Goal: Task Accomplishment & Management: Manage account settings

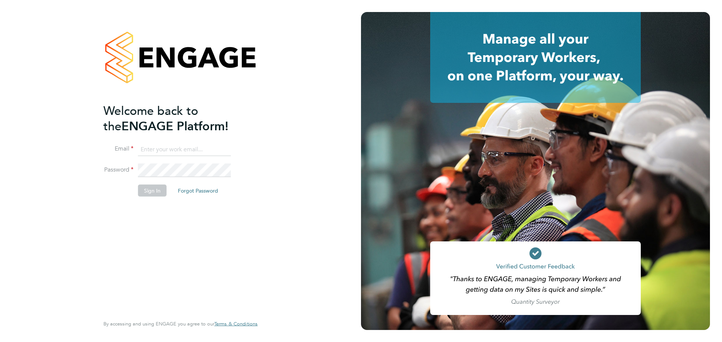
type input "[EMAIL_ADDRESS][DOMAIN_NAME]"
click at [156, 194] on button "Sign In" at bounding box center [152, 191] width 29 height 12
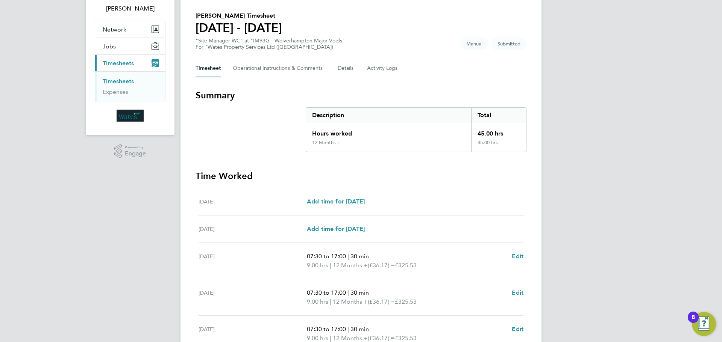
scroll to position [201, 0]
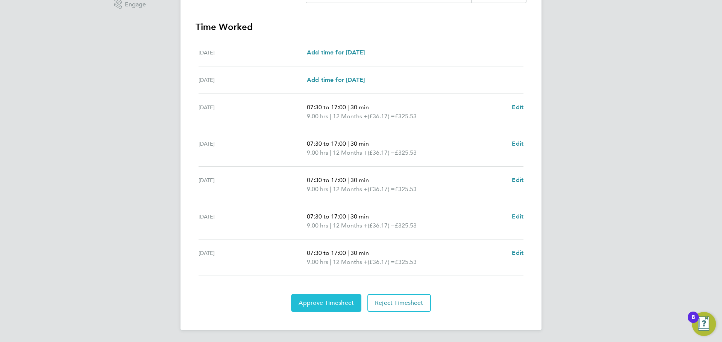
click at [331, 303] on span "Approve Timesheet" at bounding box center [326, 304] width 55 height 8
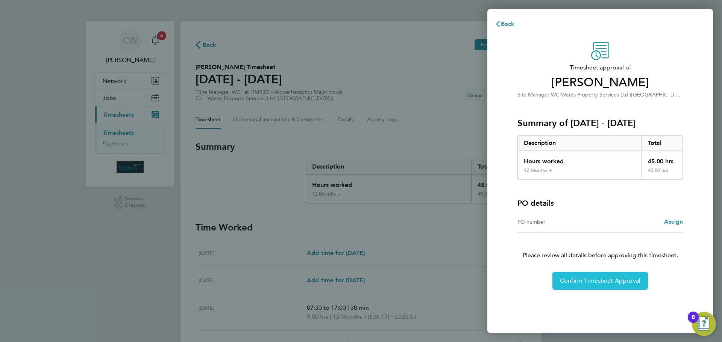
click at [596, 282] on span "Confirm Timesheet Approval" at bounding box center [600, 281] width 80 height 8
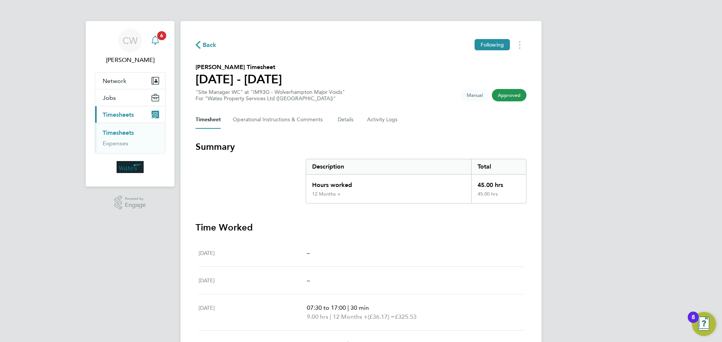
click at [156, 38] on icon "Main navigation" at bounding box center [155, 40] width 9 height 9
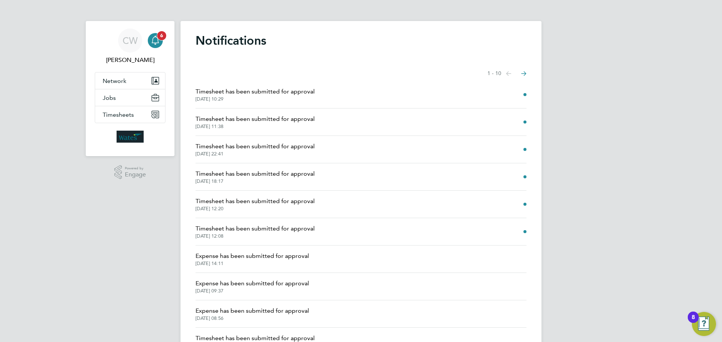
click at [158, 35] on span "6" at bounding box center [161, 35] width 9 height 9
click at [129, 36] on span "CW" at bounding box center [130, 41] width 15 height 10
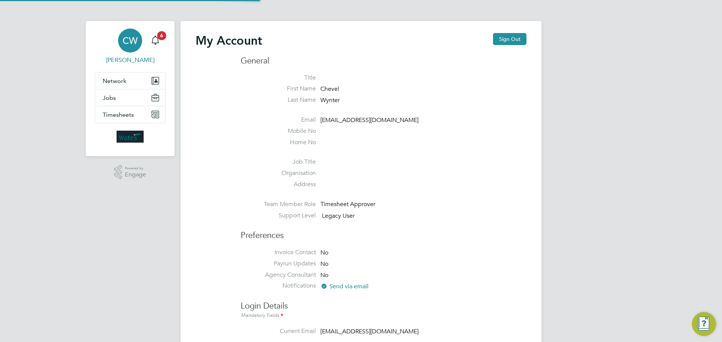
type input "[EMAIL_ADDRESS][DOMAIN_NAME]"
